Goal: Information Seeking & Learning: Learn about a topic

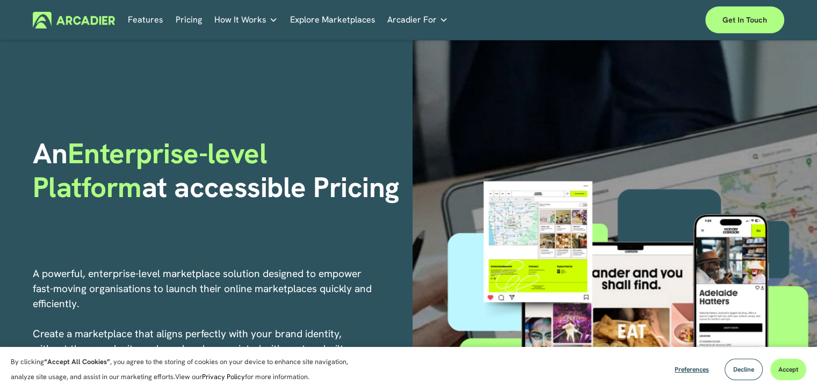
click at [180, 21] on link "Pricing" at bounding box center [189, 20] width 26 height 17
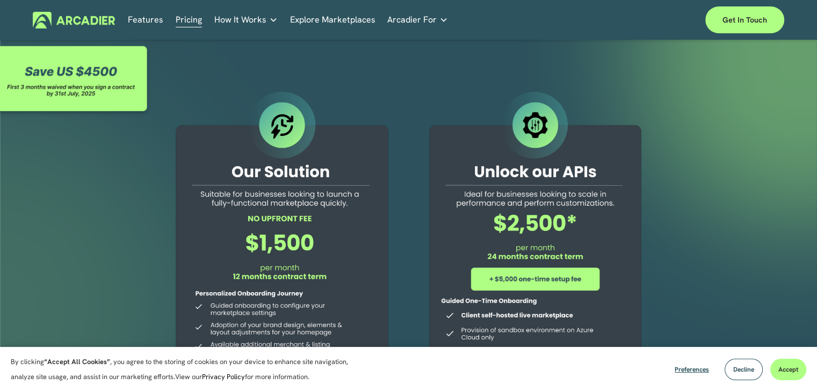
click at [349, 22] on link "Explore Marketplaces" at bounding box center [332, 20] width 85 height 17
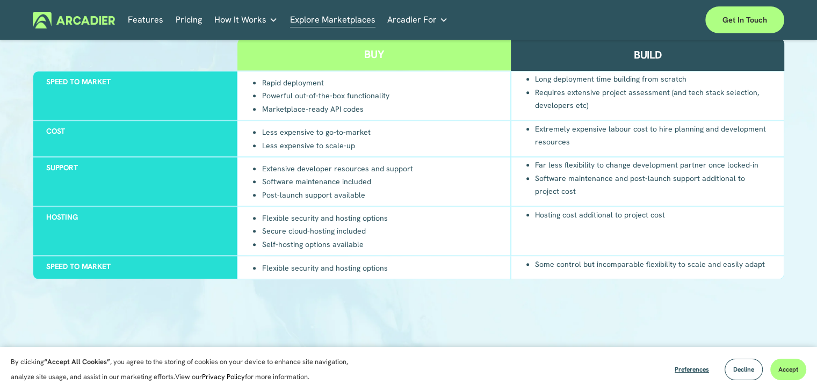
scroll to position [1128, 0]
